Goal: Transaction & Acquisition: Purchase product/service

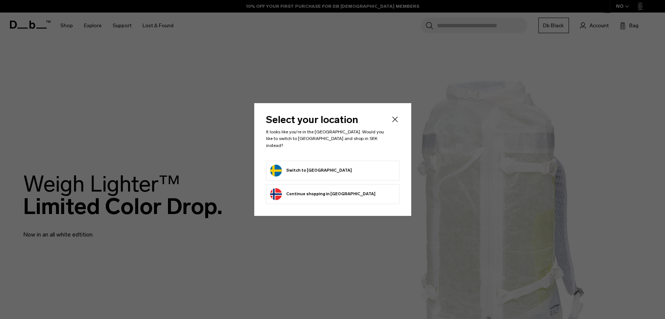
click at [330, 166] on form "Switch to [GEOGRAPHIC_DATA]" at bounding box center [332, 171] width 125 height 12
click at [298, 166] on button "Switch to Sweden" at bounding box center [311, 171] width 82 height 12
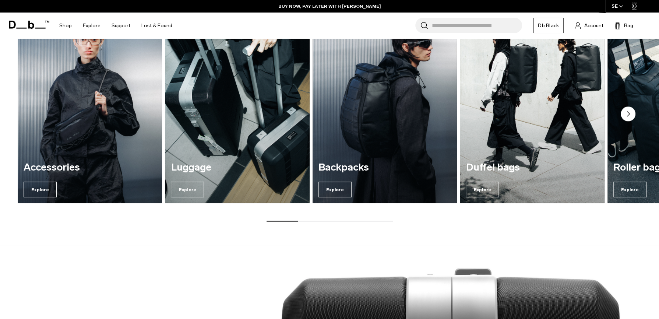
scroll to position [626, 0]
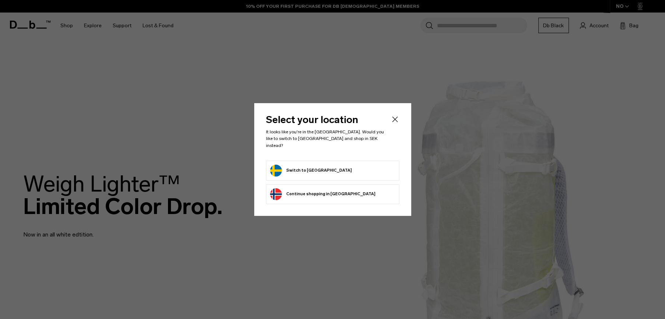
click at [298, 165] on button "Switch to [GEOGRAPHIC_DATA]" at bounding box center [311, 171] width 82 height 12
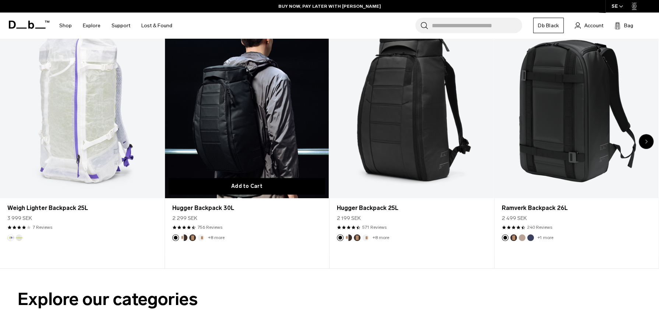
scroll to position [258, 0]
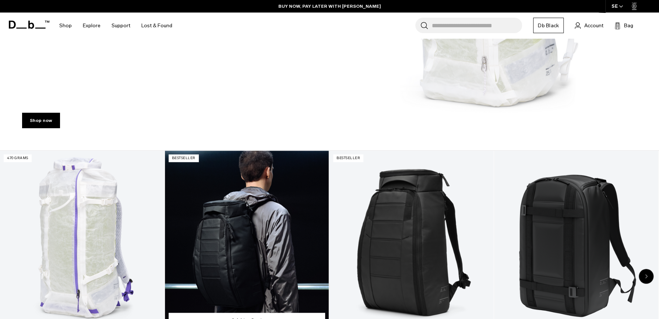
click at [227, 212] on link "Hugger Backpack 30L" at bounding box center [247, 242] width 164 height 182
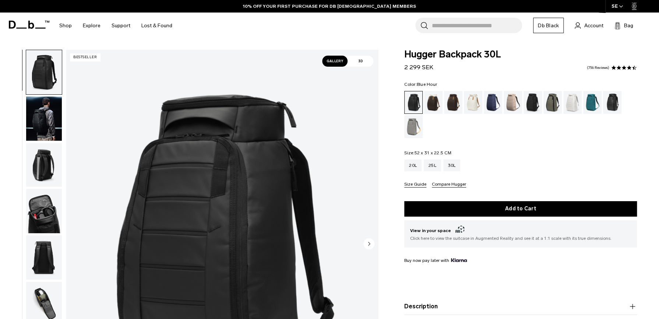
click at [493, 97] on div "Blue Hour" at bounding box center [493, 102] width 19 height 23
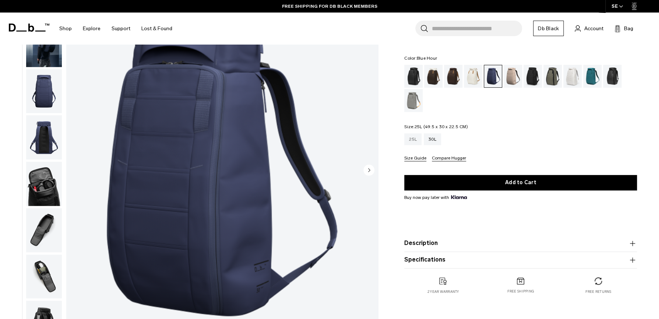
click at [412, 141] on div "25L" at bounding box center [412, 139] width 17 height 12
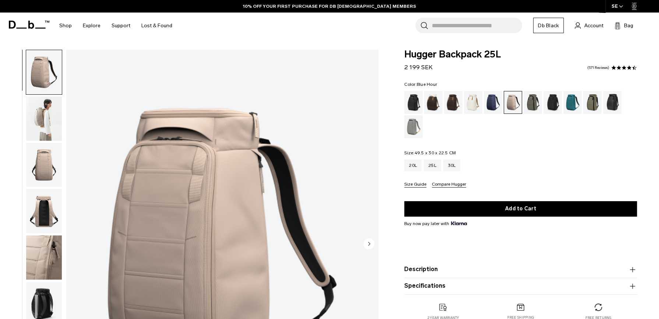
click at [490, 108] on div "Blue Hour" at bounding box center [493, 102] width 19 height 23
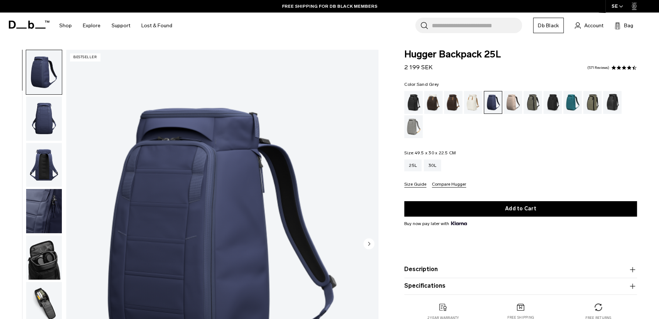
click at [418, 130] on div "Sand Grey" at bounding box center [413, 126] width 19 height 23
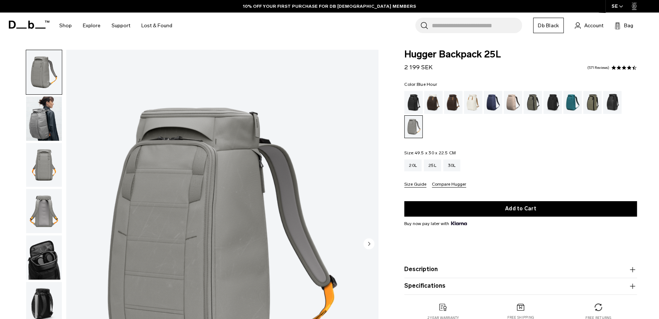
click at [489, 103] on div "Blue Hour" at bounding box center [493, 102] width 19 height 23
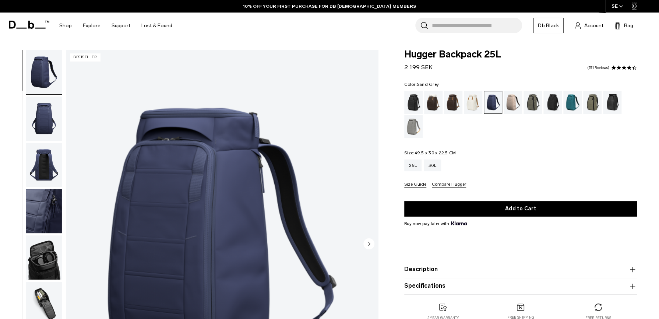
click at [416, 126] on div "Sand Grey" at bounding box center [413, 126] width 19 height 23
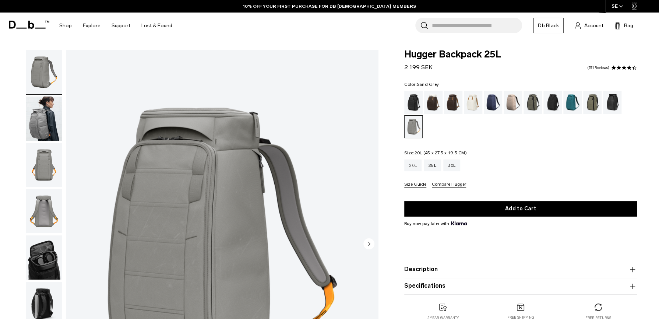
click at [415, 165] on div "20L" at bounding box center [412, 165] width 17 height 12
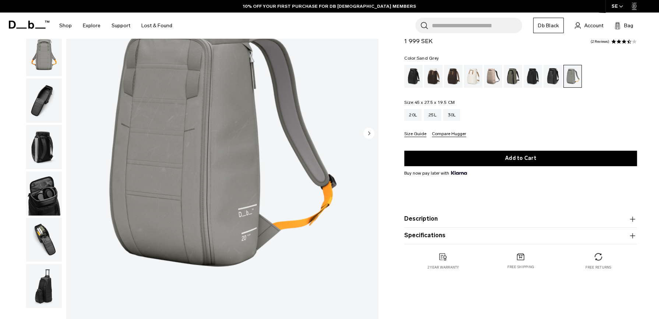
click at [55, 195] on img "button" at bounding box center [44, 193] width 36 height 44
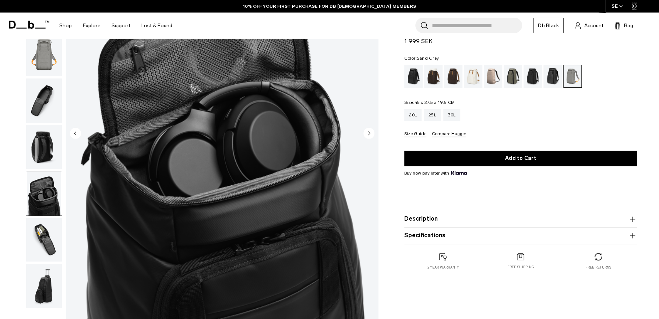
click at [50, 249] on img "button" at bounding box center [44, 240] width 36 height 44
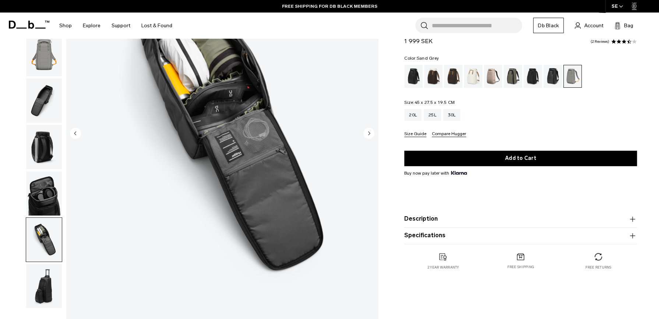
click at [46, 287] on img "button" at bounding box center [44, 286] width 36 height 44
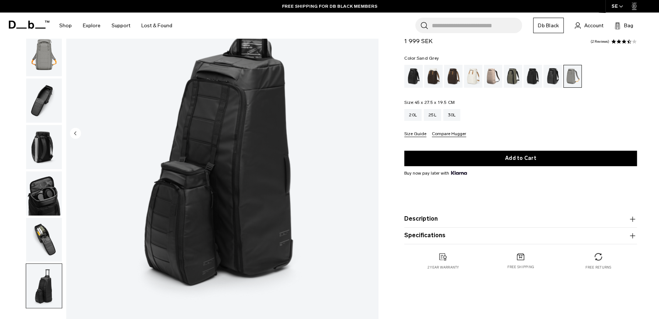
click at [46, 287] on img "button" at bounding box center [44, 286] width 36 height 44
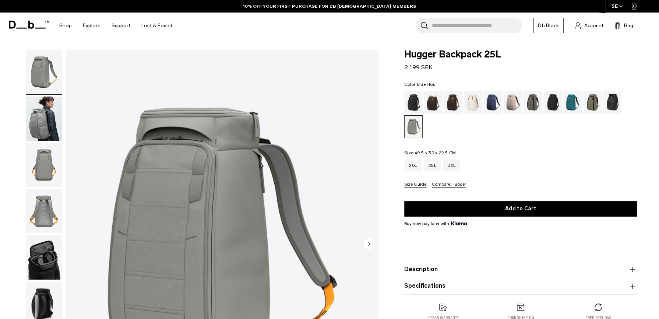
click at [497, 101] on div "Blue Hour" at bounding box center [493, 102] width 19 height 23
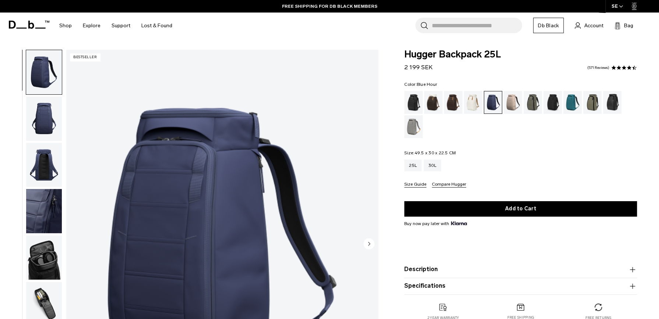
click at [43, 113] on img "button" at bounding box center [44, 118] width 36 height 44
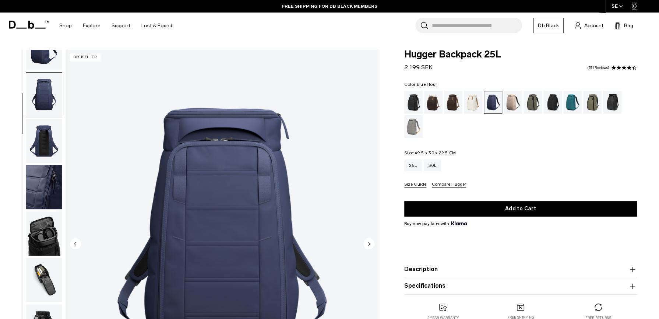
scroll to position [26, 0]
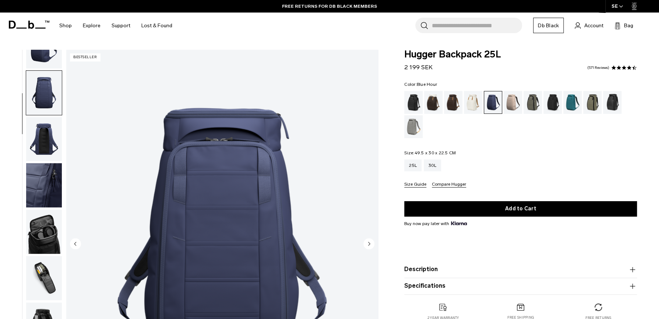
click at [42, 147] on img "button" at bounding box center [44, 139] width 36 height 44
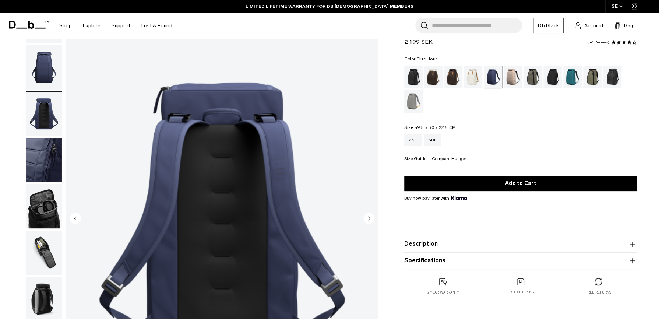
scroll to position [74, 0]
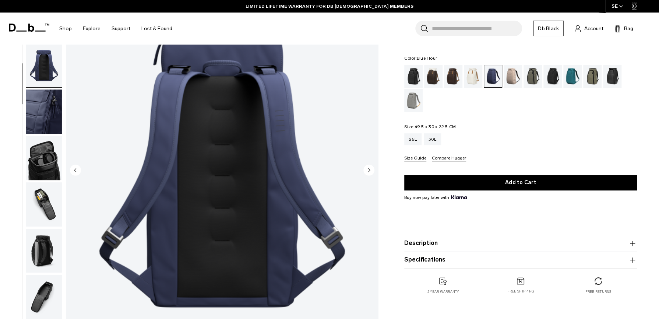
click at [43, 207] on img "button" at bounding box center [44, 204] width 36 height 44
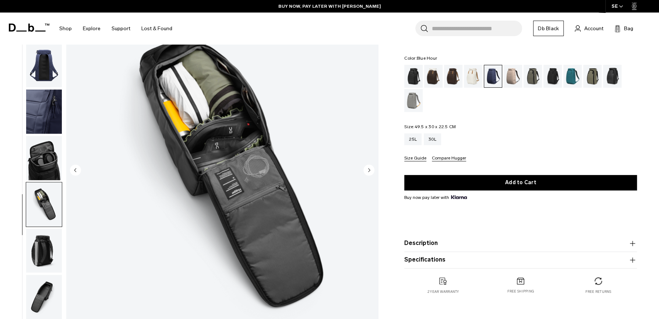
click at [42, 251] on img "button" at bounding box center [44, 251] width 36 height 44
